Goal: Transaction & Acquisition: Purchase product/service

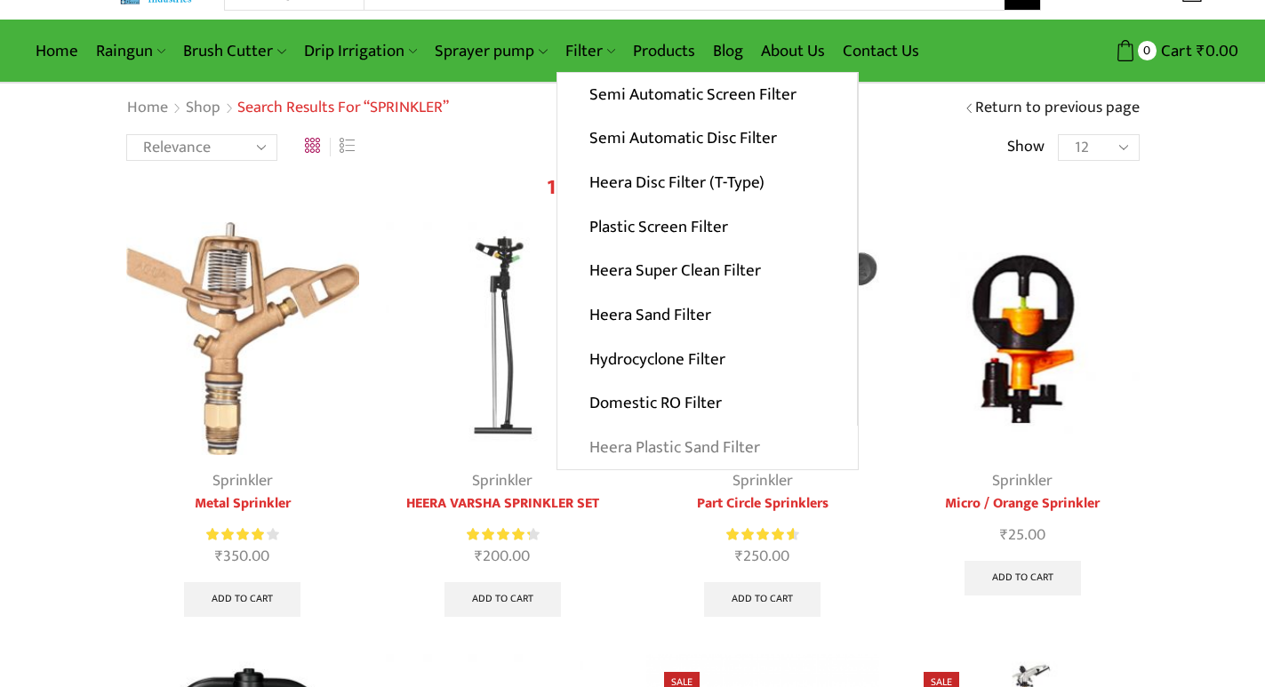
scroll to position [89, 0]
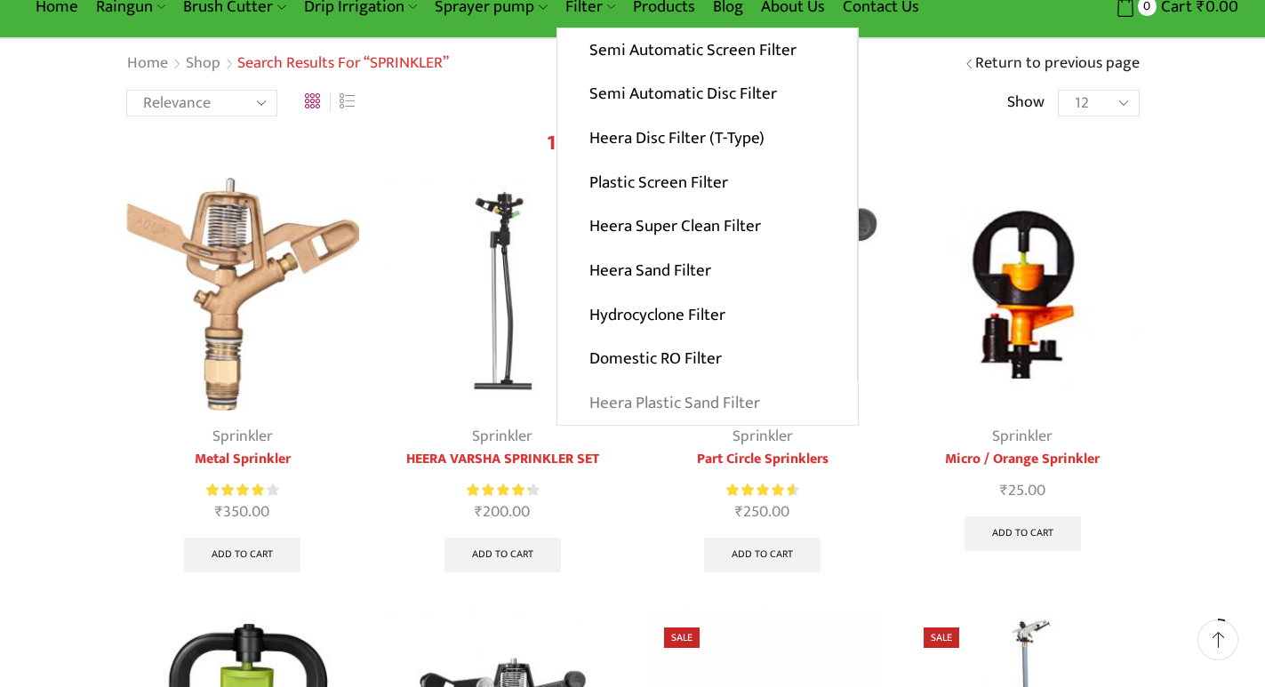
click at [684, 402] on link "Heera Plastic Sand Filter" at bounding box center [707, 403] width 300 height 44
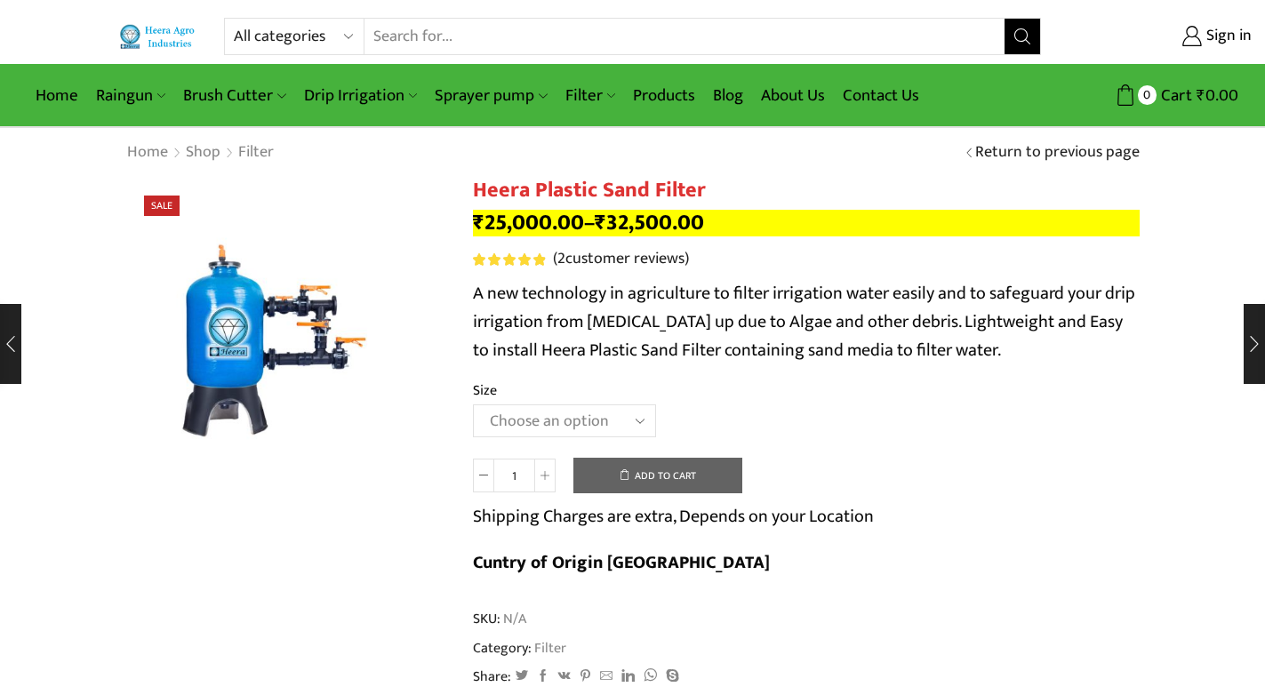
click at [613, 417] on select "Choose an option 2.5’’x 30 m3 2’’ x 20 m3 3.0’’x 40 m3 3.0’’x 50 m3" at bounding box center [564, 420] width 183 height 33
click at [473, 404] on select "Choose an option 2.5’’x 30 m3 2’’ x 20 m3 3.0’’x 40 m3 3.0’’x 50 m3" at bounding box center [564, 420] width 183 height 33
select select "2-5x-30-m3"
